Goal: Information Seeking & Learning: Check status

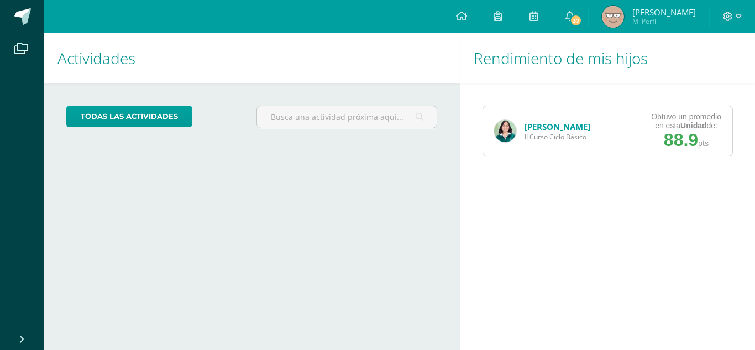
click at [603, 122] on div "[PERSON_NAME] II Curso Ciclo Básico Obtuvo un promedio en esta Unidad de: 88.9 …" at bounding box center [607, 131] width 251 height 51
click at [529, 127] on link "[PERSON_NAME]" at bounding box center [557, 126] width 66 height 11
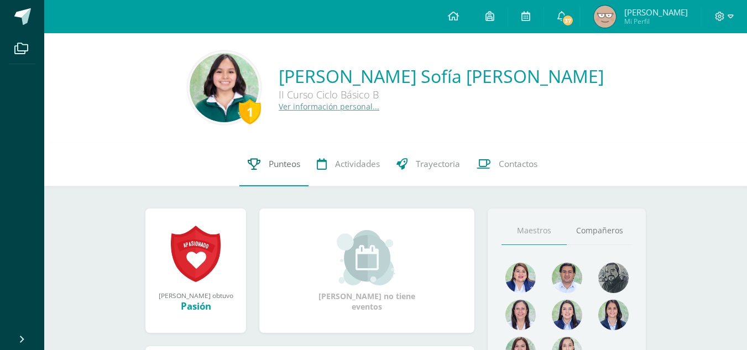
click at [270, 171] on link "Punteos" at bounding box center [273, 164] width 69 height 44
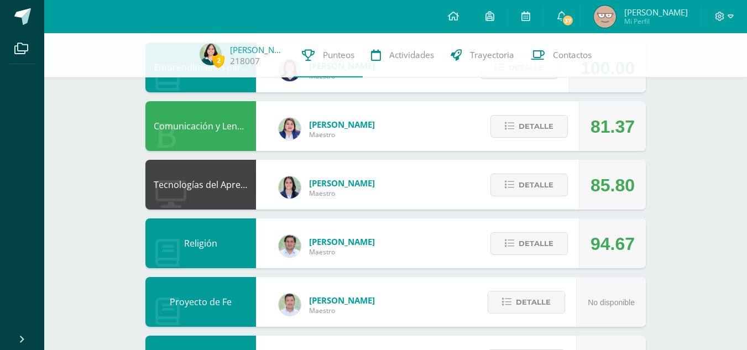
scroll to position [308, 0]
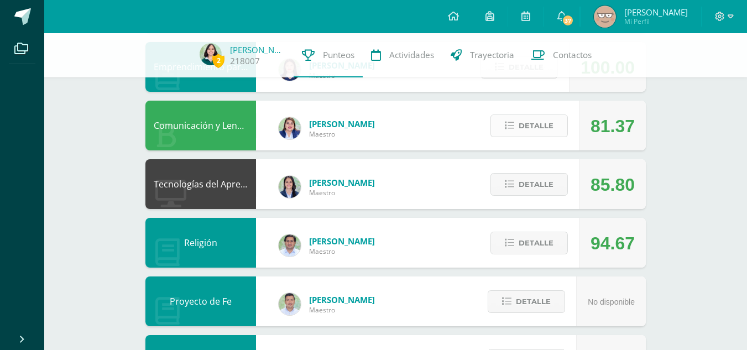
click at [516, 132] on button "Detalle" at bounding box center [528, 125] width 77 height 23
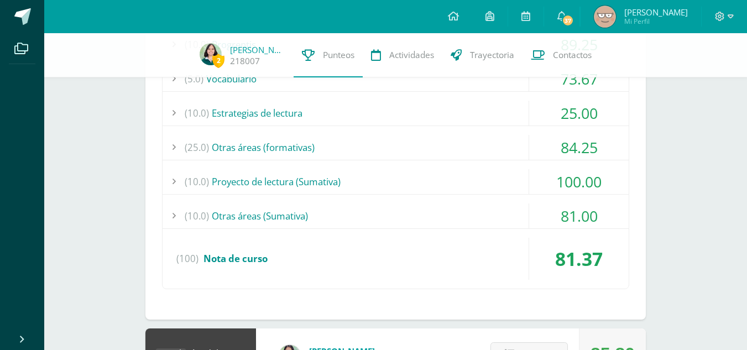
scroll to position [540, 0]
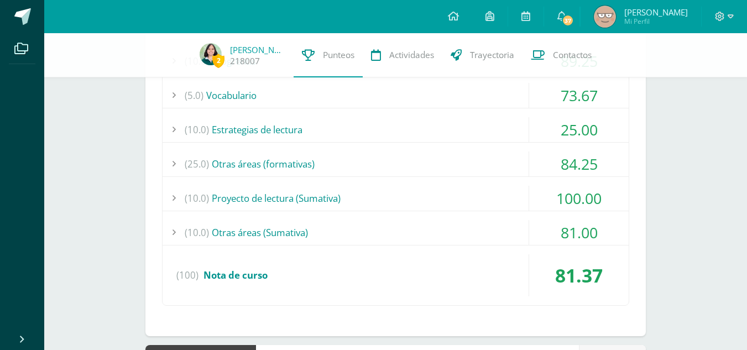
click at [335, 199] on div "(10.0) Proyecto de lectura (Sumativa)" at bounding box center [395, 198] width 466 height 25
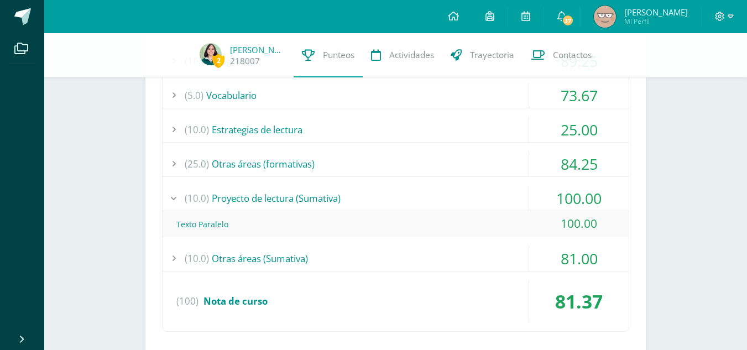
click at [335, 199] on div "(10.0) Proyecto de lectura (Sumativa)" at bounding box center [395, 198] width 466 height 25
